Goal: Task Accomplishment & Management: Manage account settings

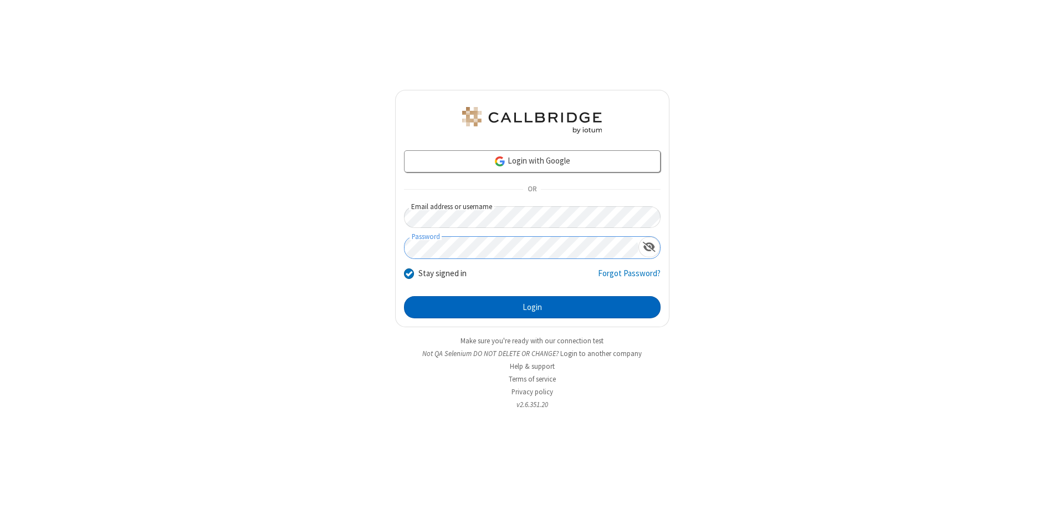
click at [532, 307] on button "Login" at bounding box center [532, 307] width 257 height 22
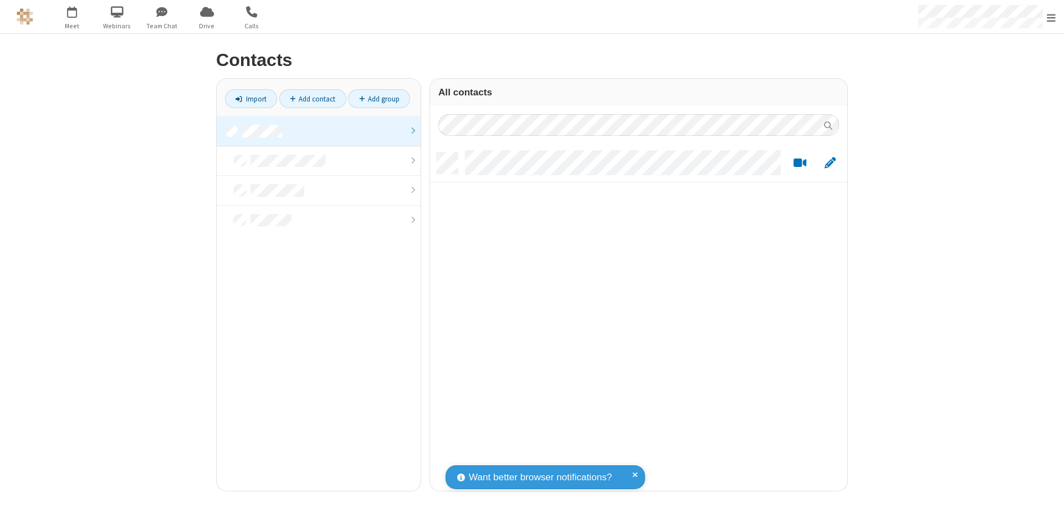
click at [319, 131] on link at bounding box center [319, 131] width 204 height 30
click at [313, 99] on link "Add contact" at bounding box center [312, 98] width 67 height 19
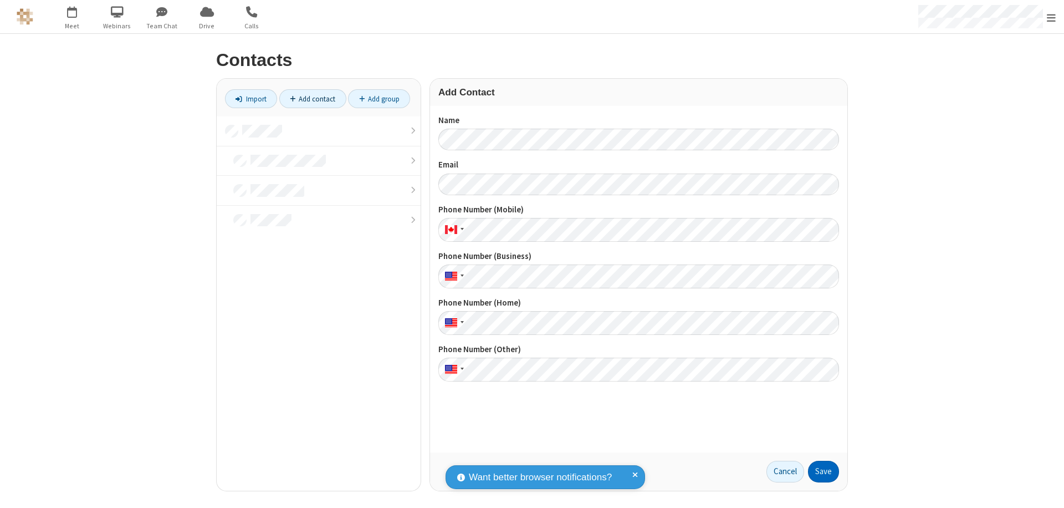
click at [823, 471] on button "Save" at bounding box center [823, 471] width 31 height 22
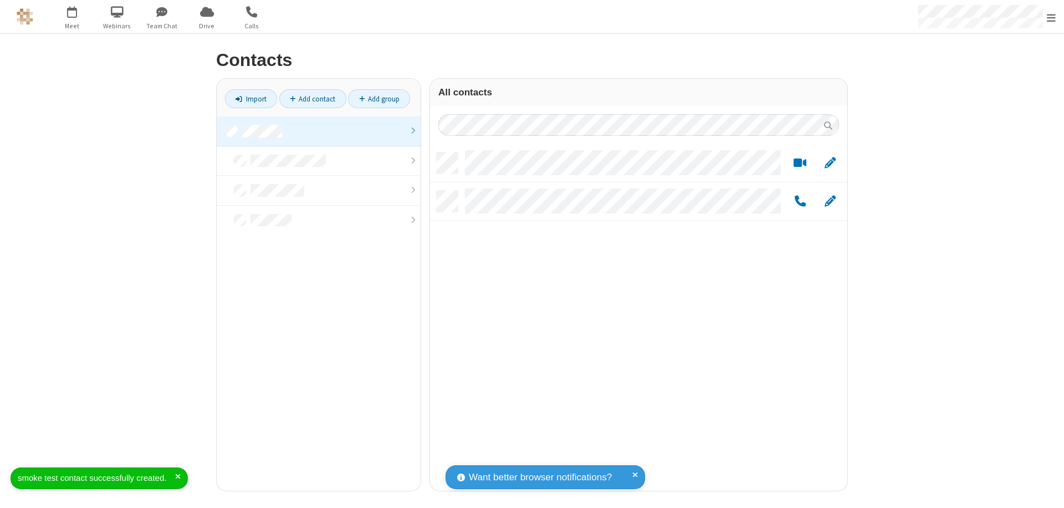
scroll to position [338, 409]
